Goal: Task Accomplishment & Management: Manage account settings

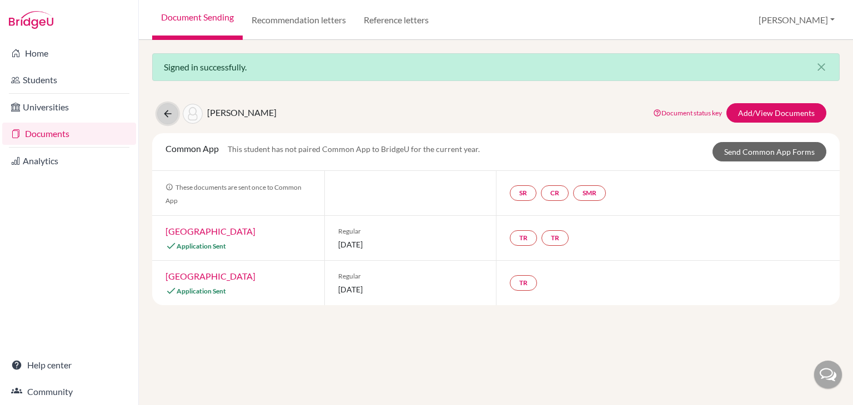
click at [164, 116] on icon at bounding box center [167, 113] width 11 height 11
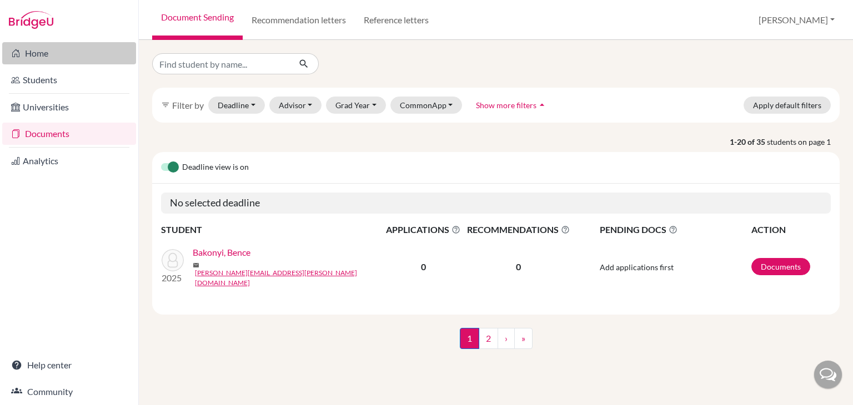
click at [38, 61] on link "Home" at bounding box center [69, 53] width 134 height 22
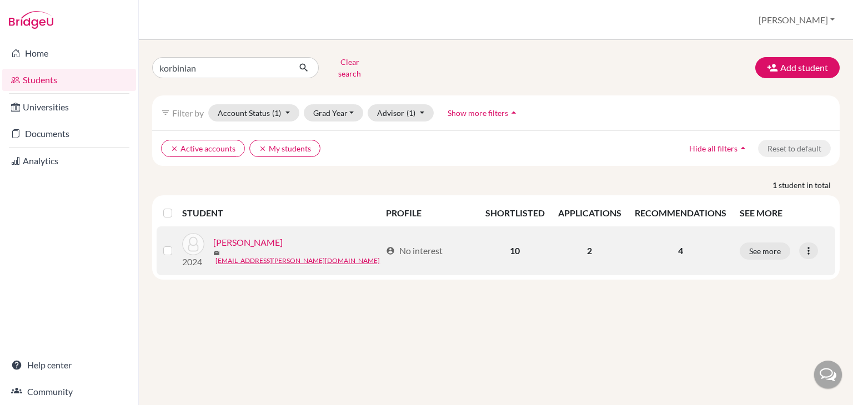
click at [271, 236] on link "Parnell, Korbinian" at bounding box center [247, 242] width 69 height 13
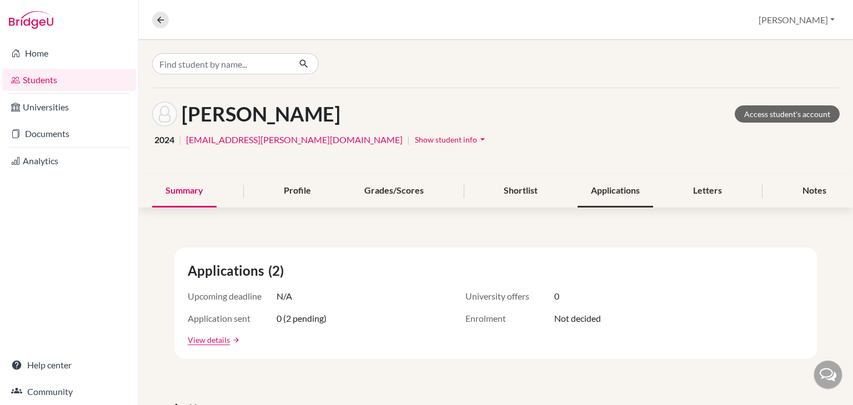
click at [612, 193] on div "Applications" at bounding box center [614, 191] width 75 height 33
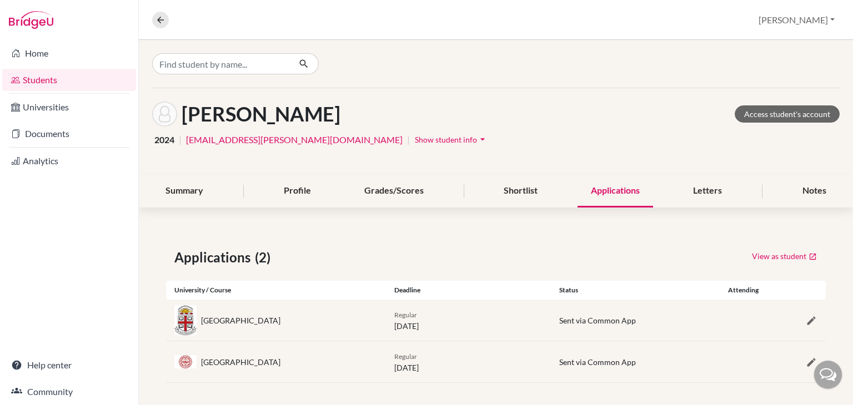
scroll to position [4, 0]
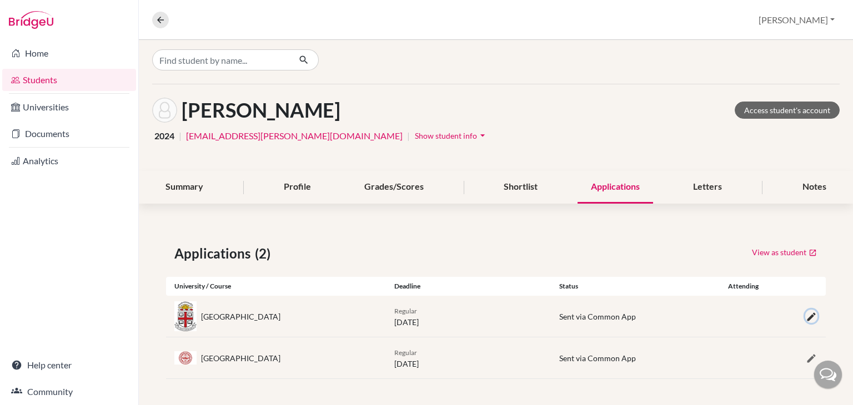
click at [805, 316] on icon "button" at bounding box center [810, 316] width 11 height 11
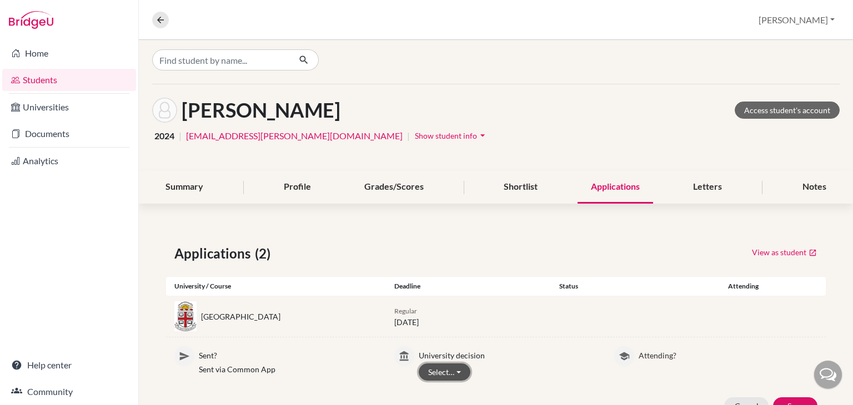
click at [461, 371] on button "Select…" at bounding box center [445, 372] width 52 height 17
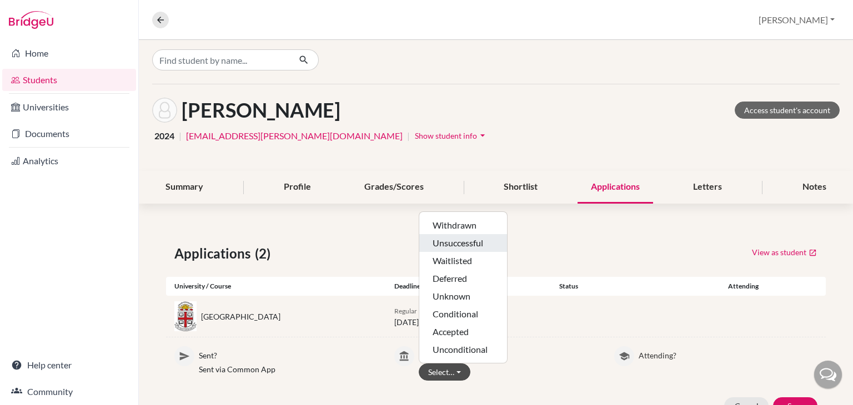
click at [465, 252] on button "Unsuccessful" at bounding box center [463, 261] width 88 height 18
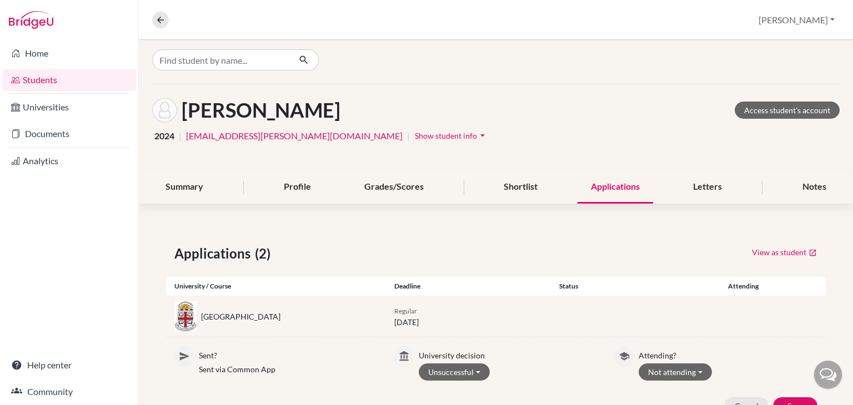
scroll to position [90, 0]
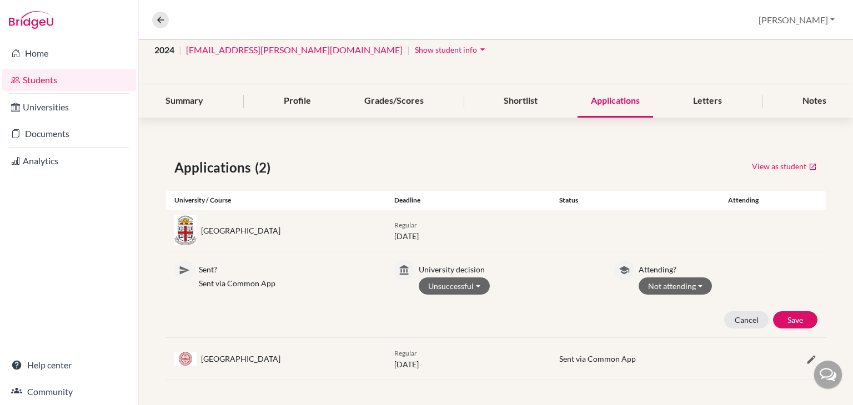
click at [795, 359] on div at bounding box center [797, 358] width 55 height 13
click at [805, 359] on icon "button" at bounding box center [810, 359] width 11 height 11
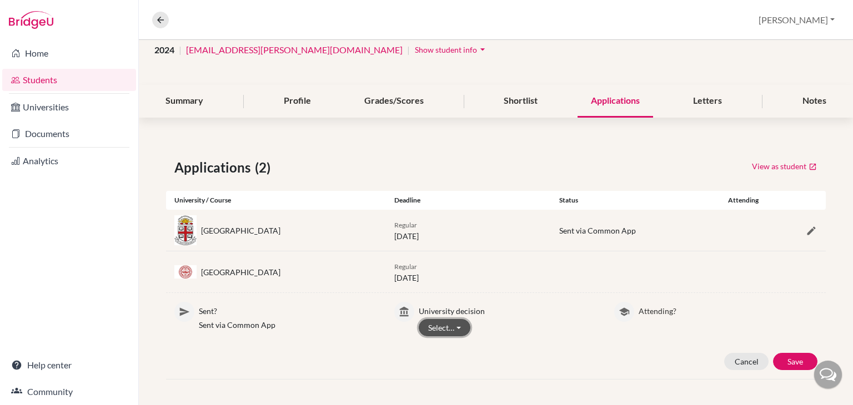
click at [451, 327] on button "Select…" at bounding box center [445, 327] width 52 height 17
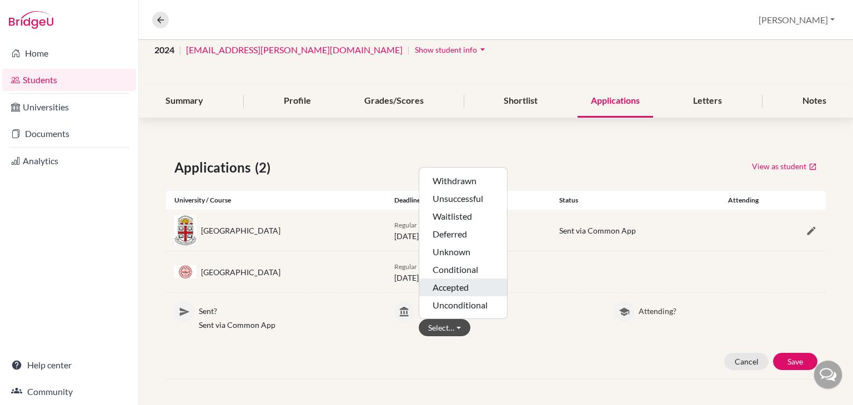
click at [461, 296] on button "Accepted" at bounding box center [463, 305] width 88 height 18
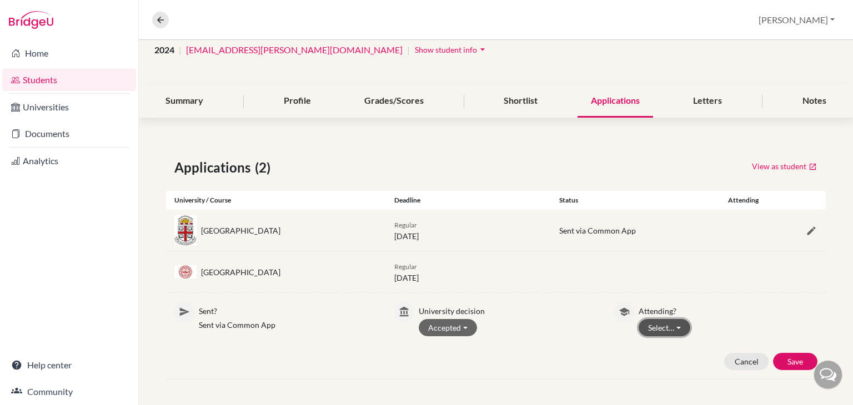
click at [664, 322] on button "Select…" at bounding box center [664, 327] width 52 height 17
click at [664, 360] on button "Attending" at bounding box center [683, 369] width 88 height 18
click at [783, 356] on button "Save" at bounding box center [795, 361] width 44 height 17
